Goal: Information Seeking & Learning: Learn about a topic

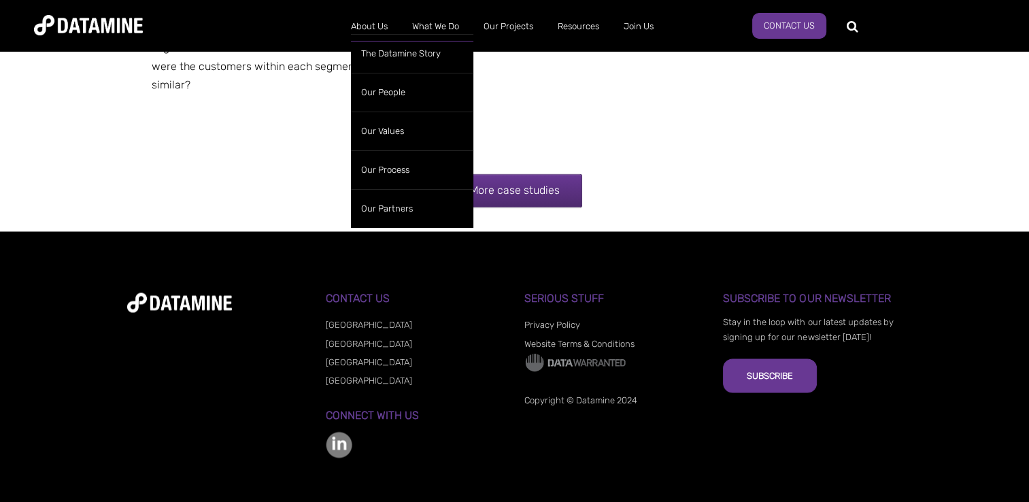
click at [370, 31] on link "About Us" at bounding box center [369, 26] width 61 height 35
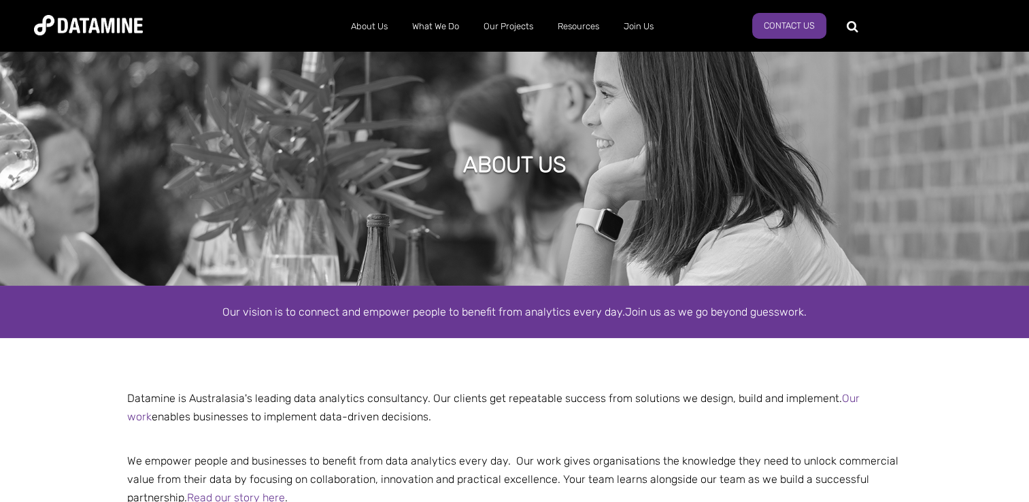
click at [355, 445] on p "We empower people and businesses to benefit from data analytics every day. Our …" at bounding box center [514, 470] width 795 height 74
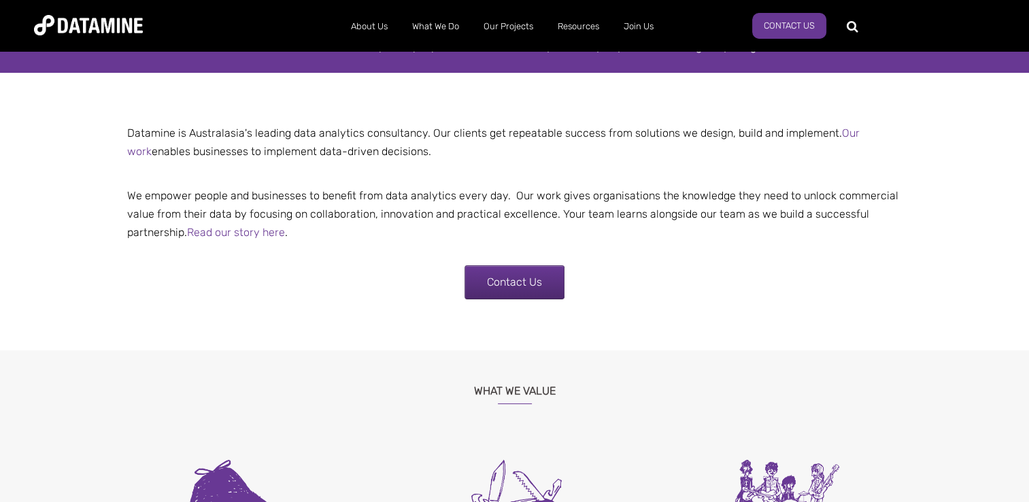
scroll to position [299, 0]
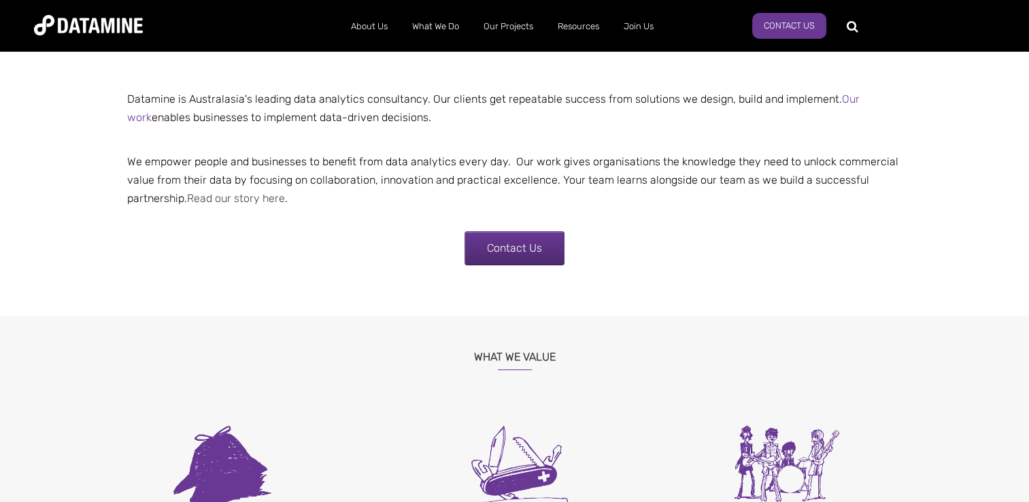
click at [256, 195] on link "Read our story here" at bounding box center [236, 198] width 98 height 13
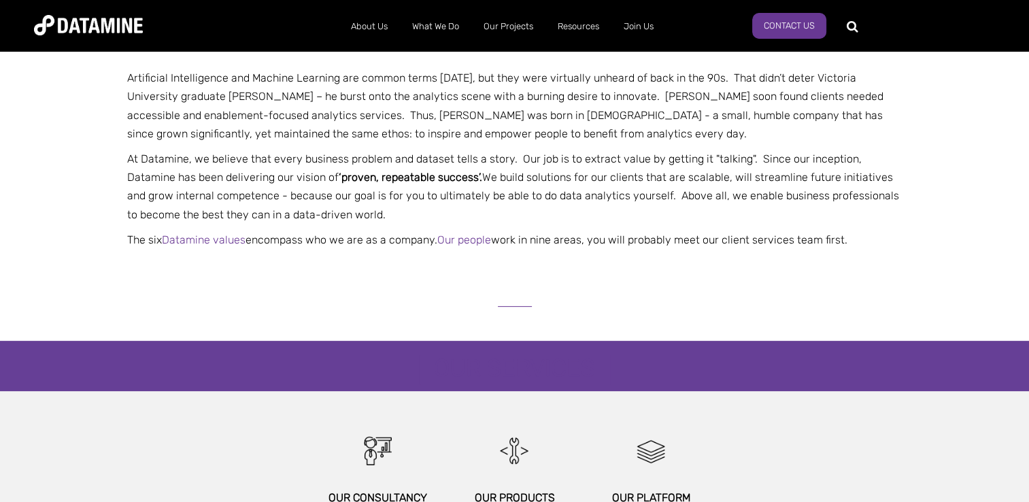
scroll to position [408, 0]
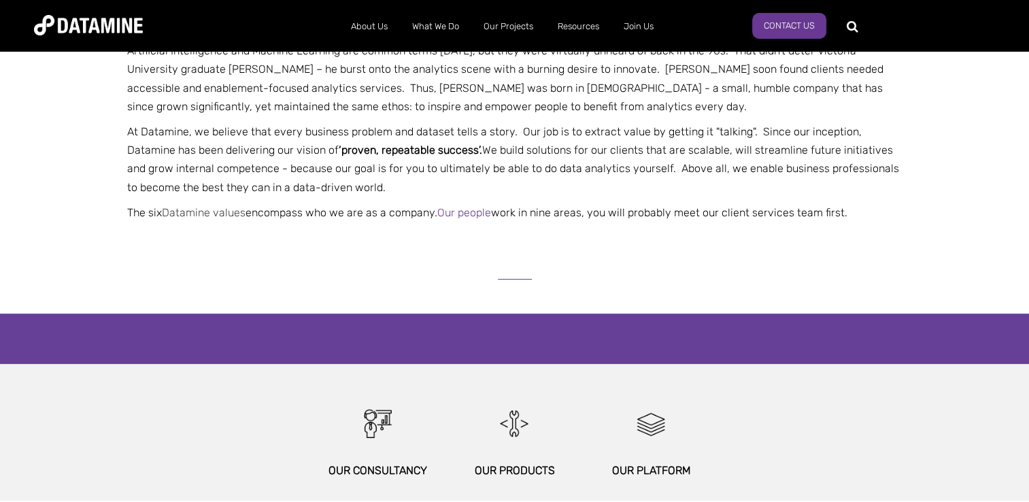
click at [177, 211] on link "Datamine values" at bounding box center [204, 212] width 84 height 13
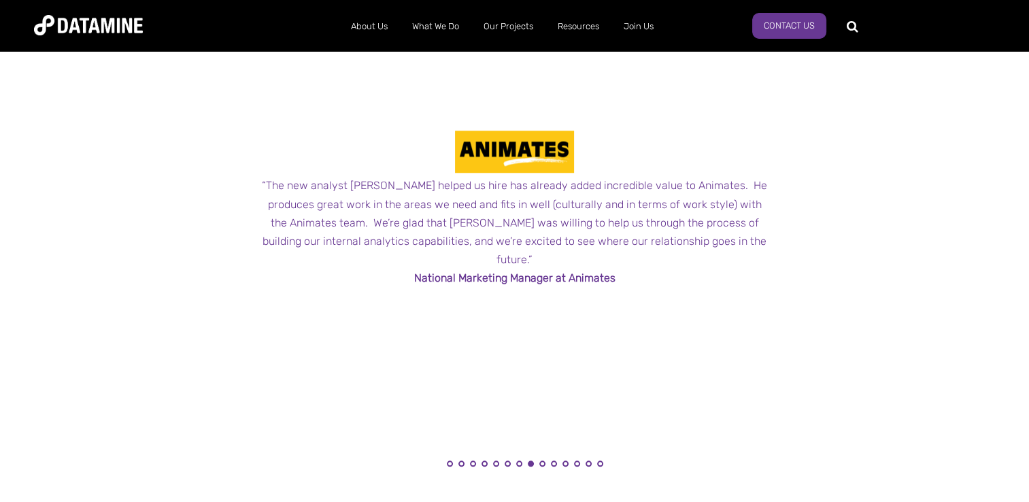
scroll to position [1227, 0]
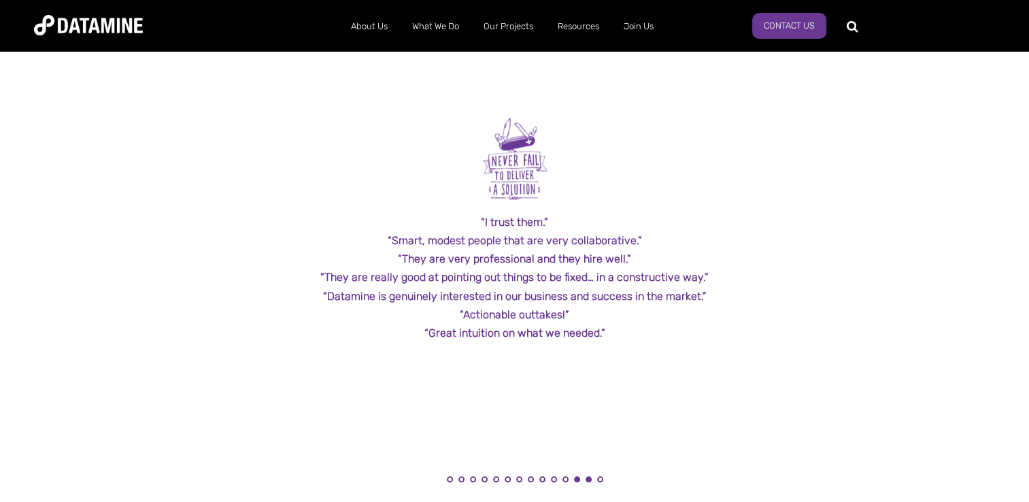
click at [587, 482] on button "13" at bounding box center [588, 479] width 6 height 6
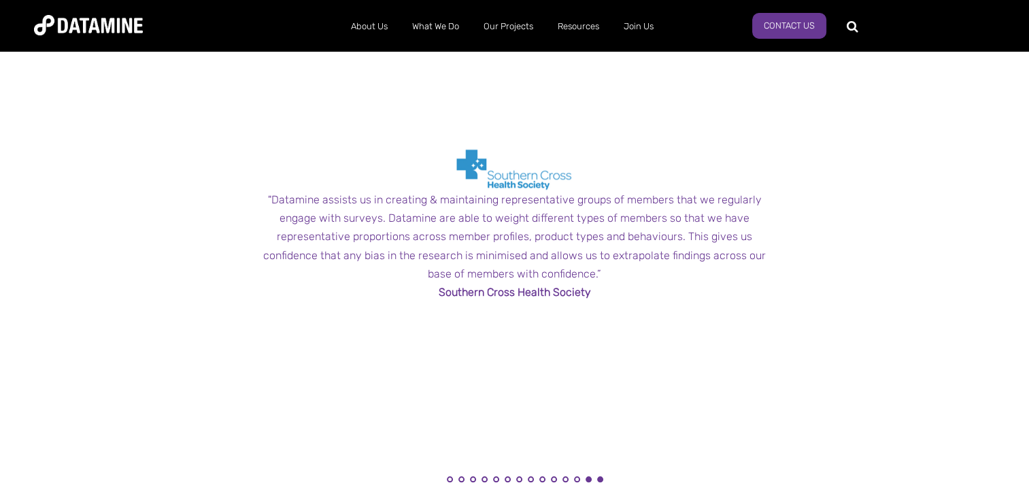
click at [597, 482] on button "14" at bounding box center [600, 479] width 6 height 6
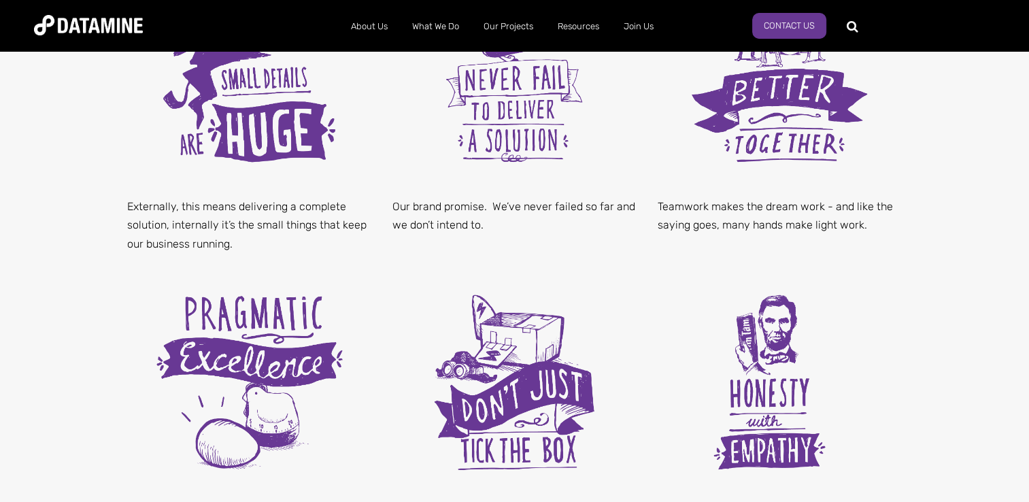
scroll to position [0, 0]
